Goal: Information Seeking & Learning: Learn about a topic

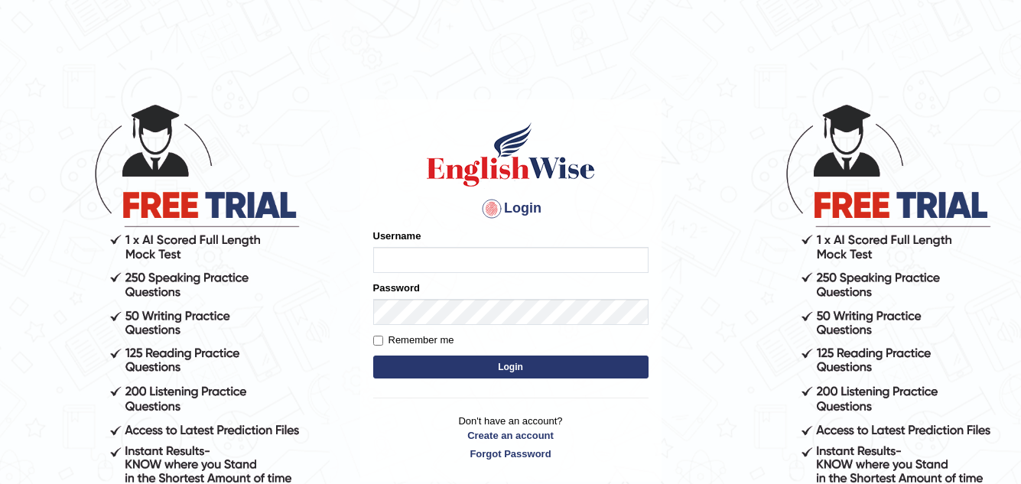
type input "_gurveer_"
click at [425, 341] on label "Remember me" at bounding box center [413, 340] width 81 height 15
click at [383, 341] on input "Remember me" at bounding box center [378, 341] width 10 height 10
checkbox input "true"
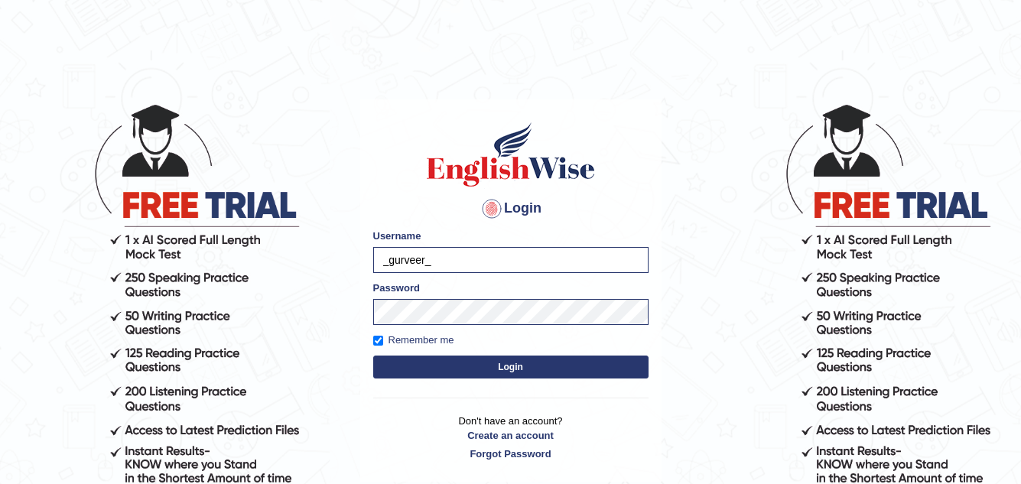
click at [479, 365] on button "Login" at bounding box center [510, 367] width 275 height 23
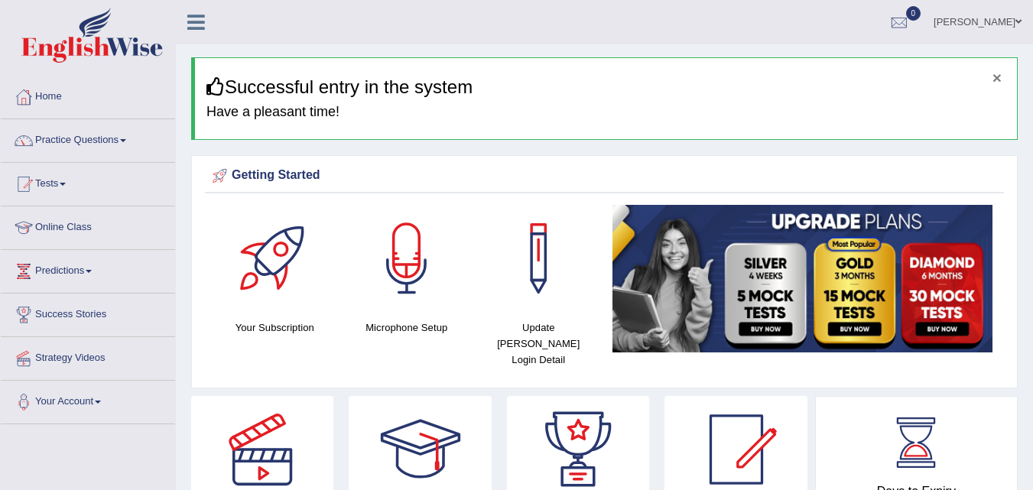
click at [1000, 79] on button "×" at bounding box center [997, 78] width 9 height 16
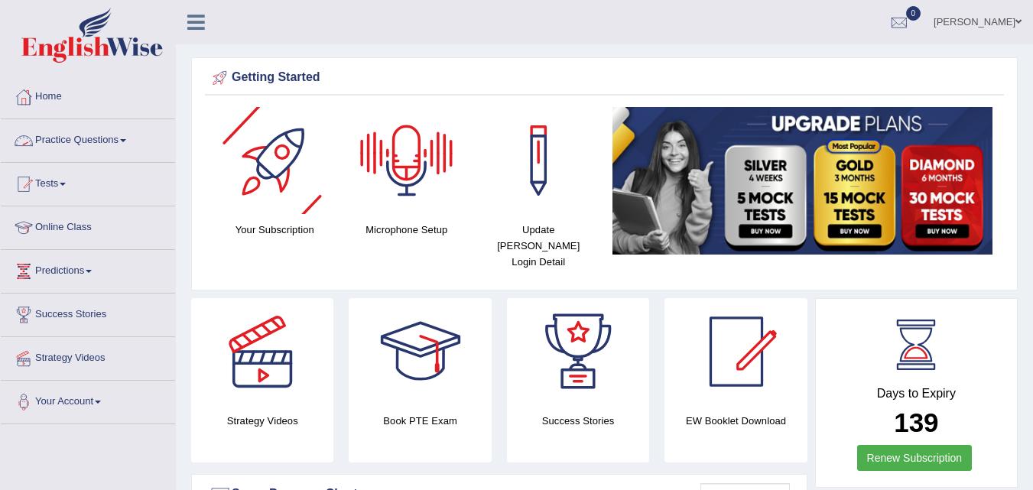
click at [164, 150] on link "Practice Questions" at bounding box center [88, 138] width 174 height 38
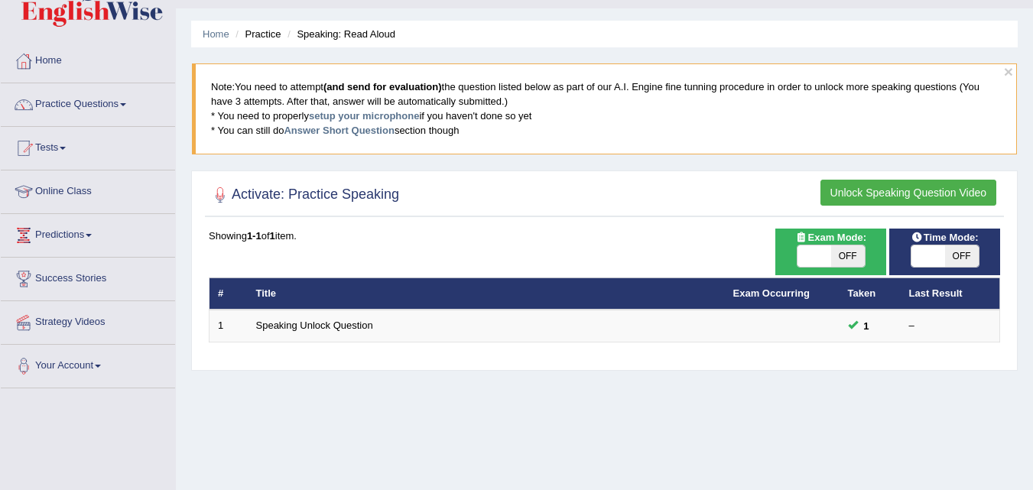
scroll to position [38, 0]
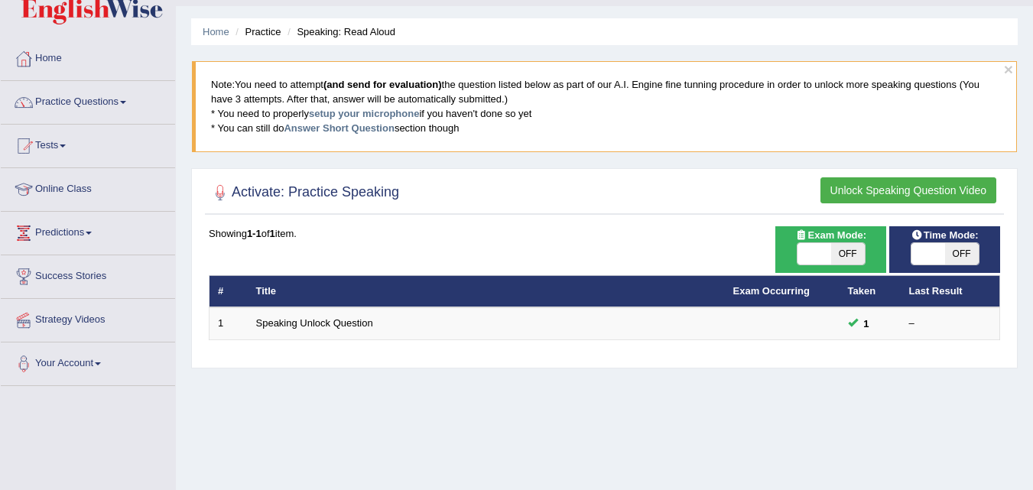
click at [889, 191] on button "Unlock Speaking Question Video" at bounding box center [909, 190] width 176 height 26
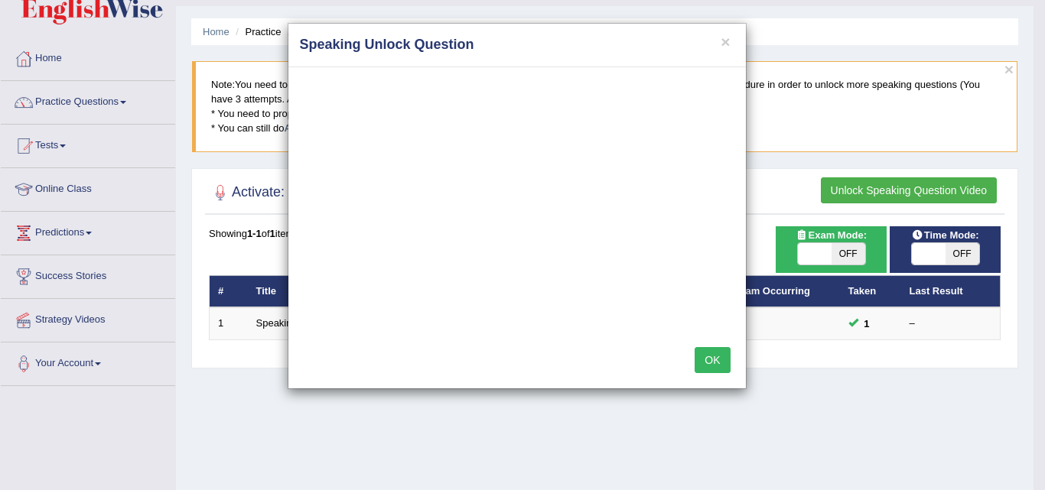
click at [728, 367] on button "OK" at bounding box center [712, 360] width 35 height 26
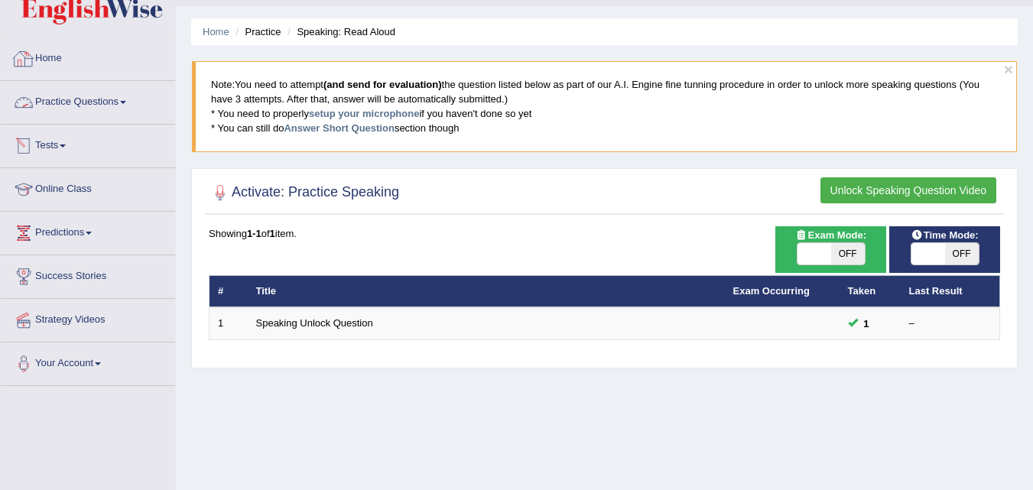
click at [135, 69] on link "Home" at bounding box center [88, 56] width 174 height 38
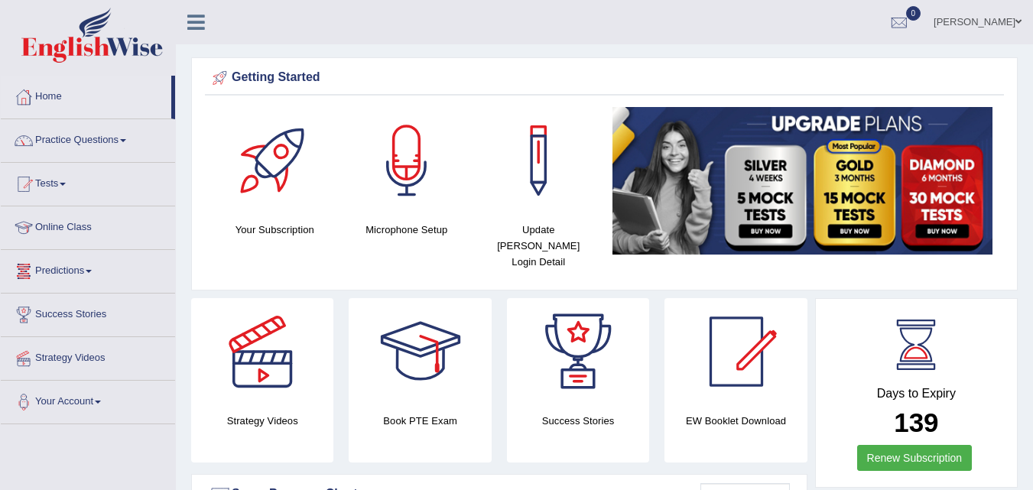
click at [167, 252] on link "Predictions" at bounding box center [88, 269] width 174 height 38
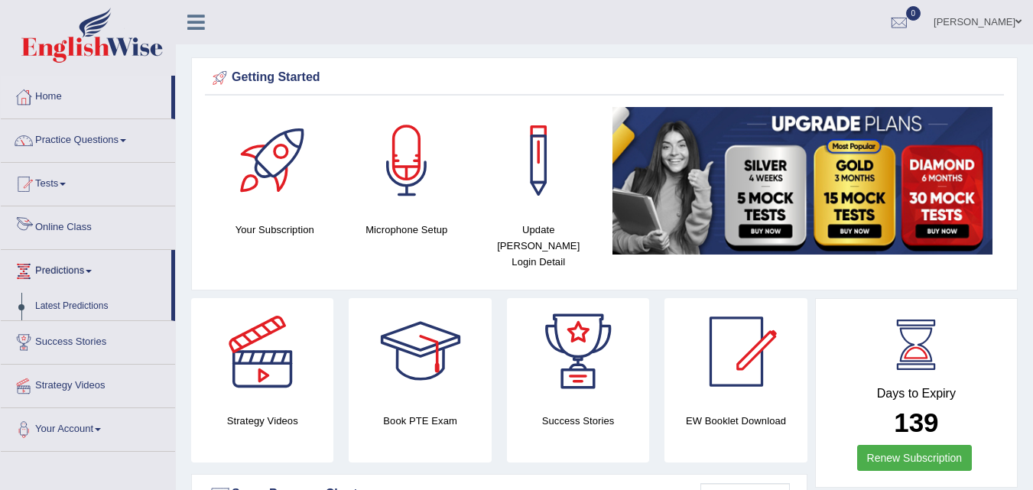
click at [150, 227] on link "Online Class" at bounding box center [88, 226] width 174 height 38
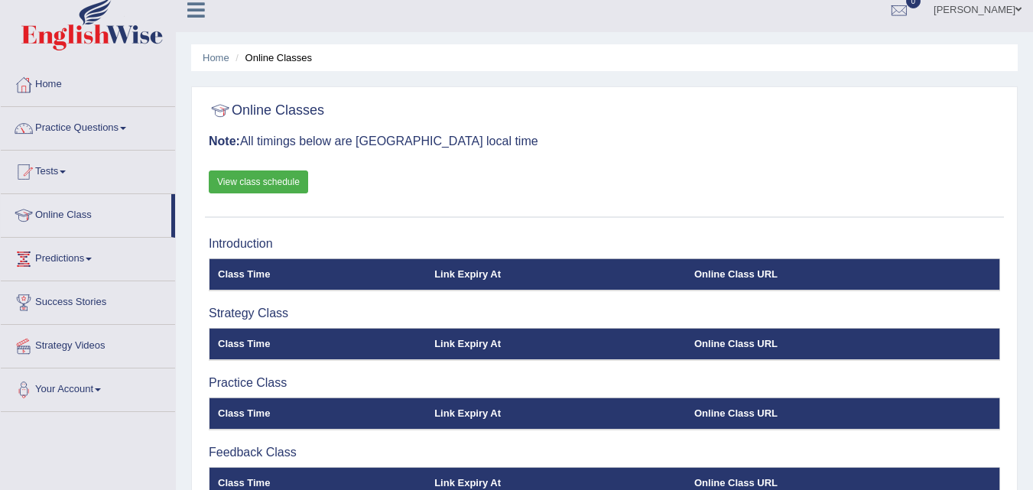
scroll to position [15, 0]
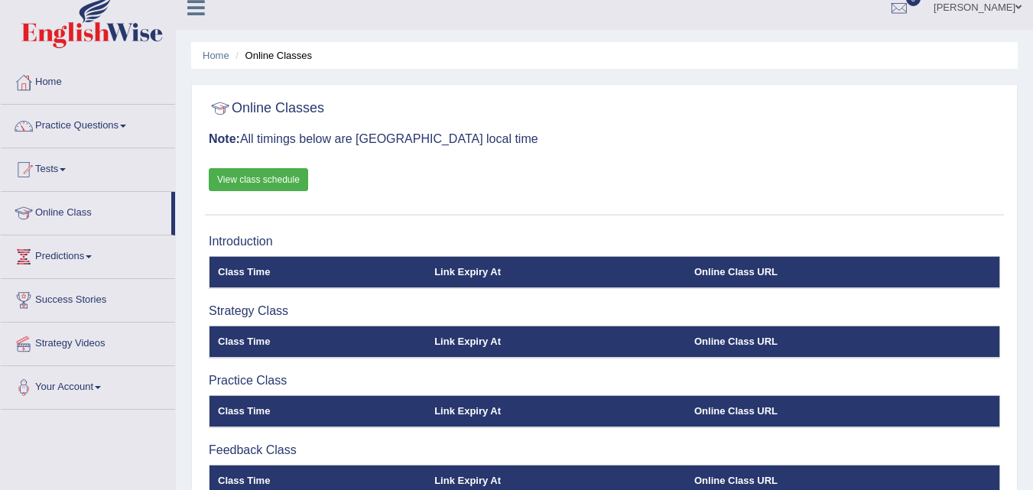
click at [290, 175] on link "View class schedule" at bounding box center [258, 179] width 99 height 23
click at [600, 186] on div "Online Classes Note: All timings below are Melbourne local time View class sche…" at bounding box center [604, 154] width 799 height 123
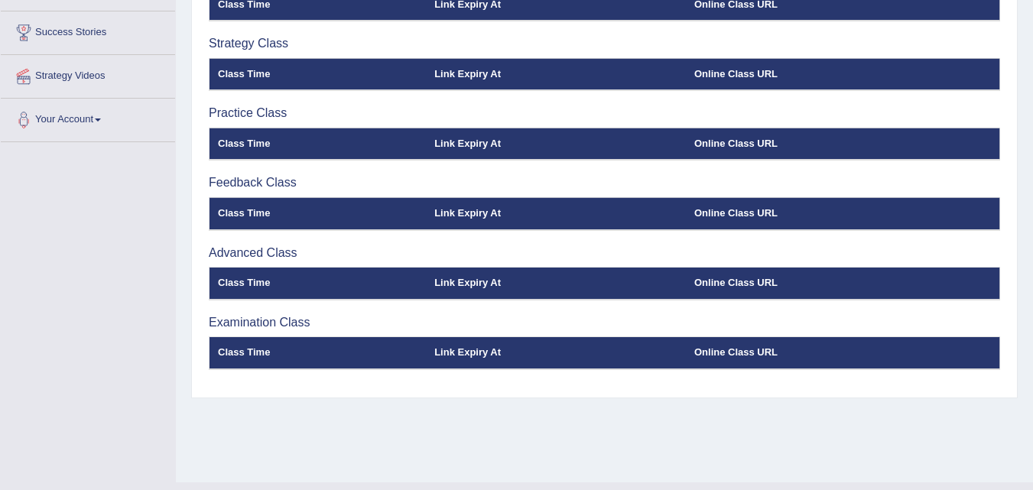
scroll to position [13, 0]
